Goal: Transaction & Acquisition: Obtain resource

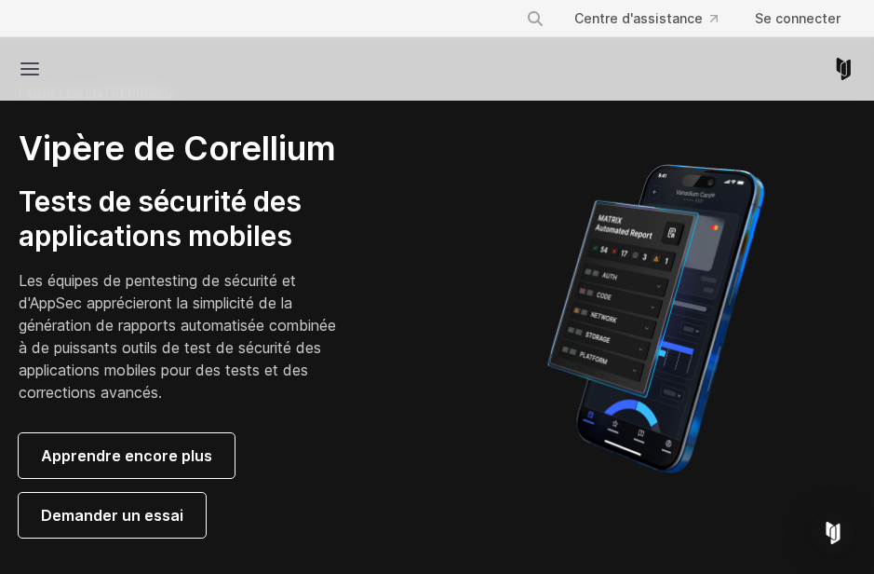
scroll to position [410, 0]
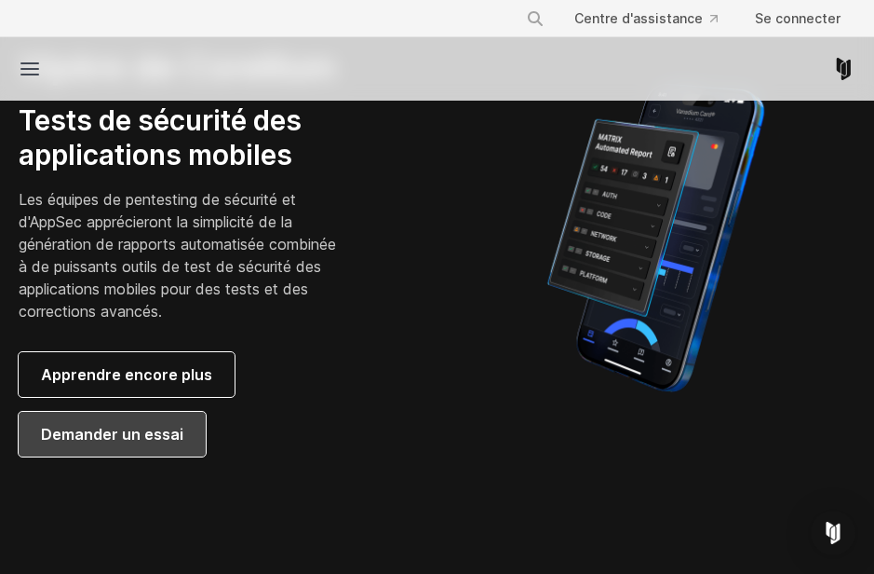
click at [159, 423] on font "Demander un essai" at bounding box center [112, 434] width 142 height 22
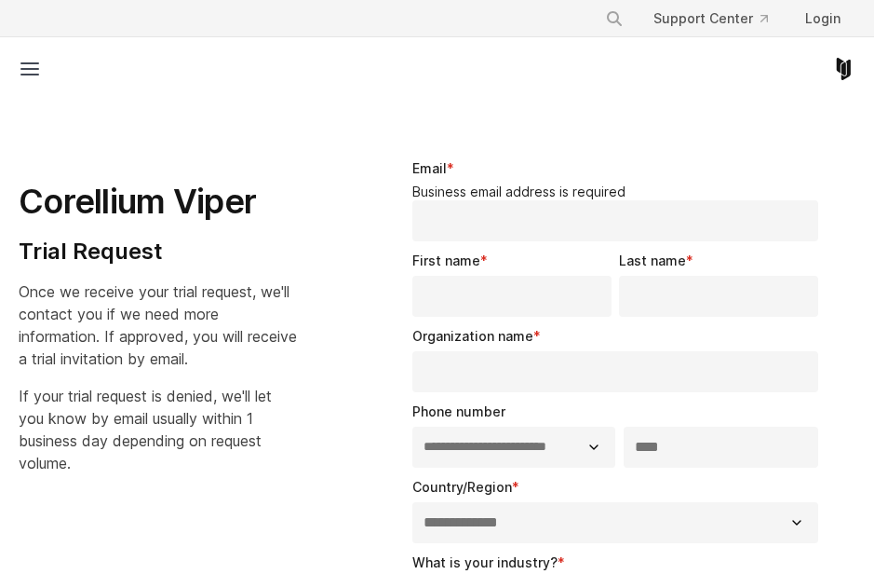
select select "**"
